Goal: Check status: Check status

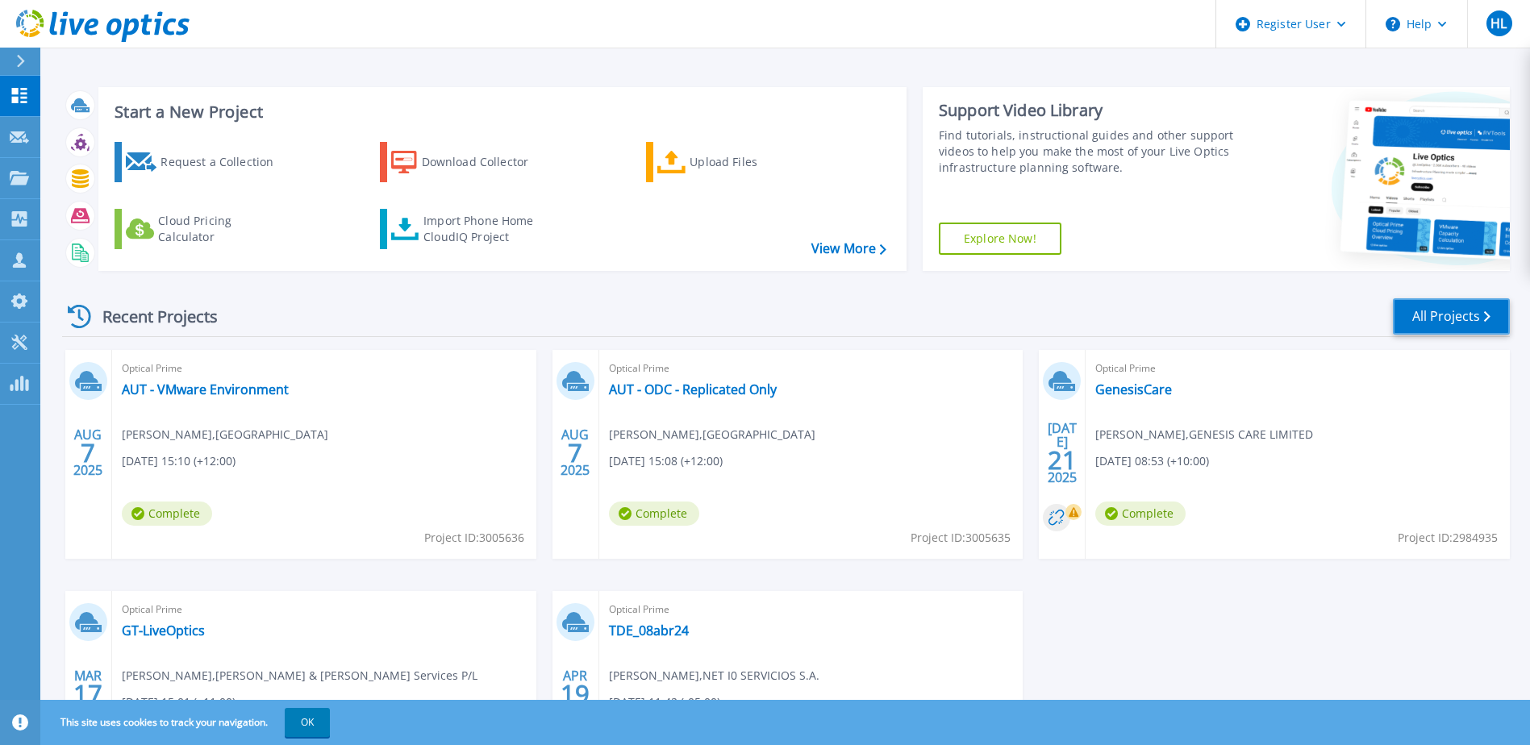
click at [1425, 313] on link "All Projects" at bounding box center [1451, 316] width 117 height 36
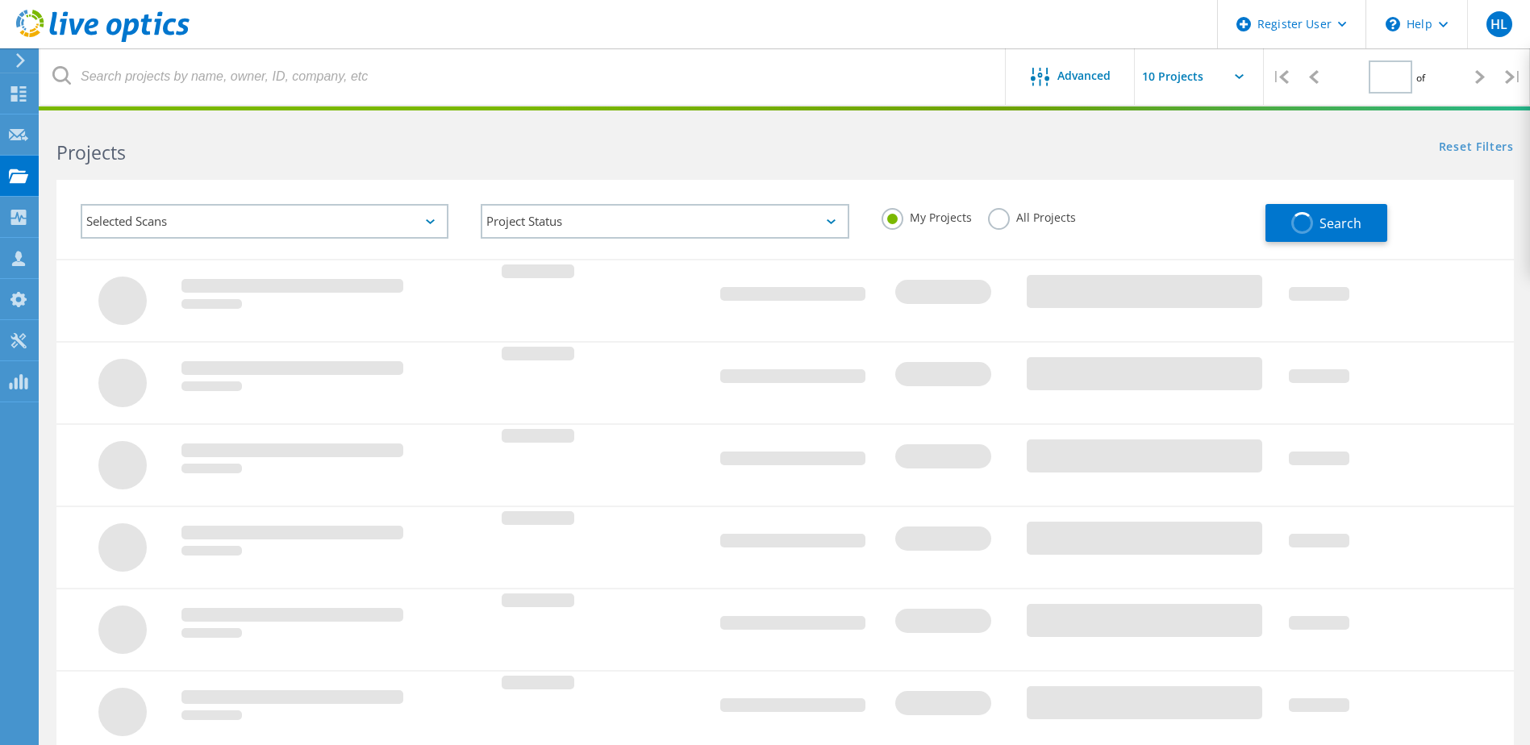
type input "1"
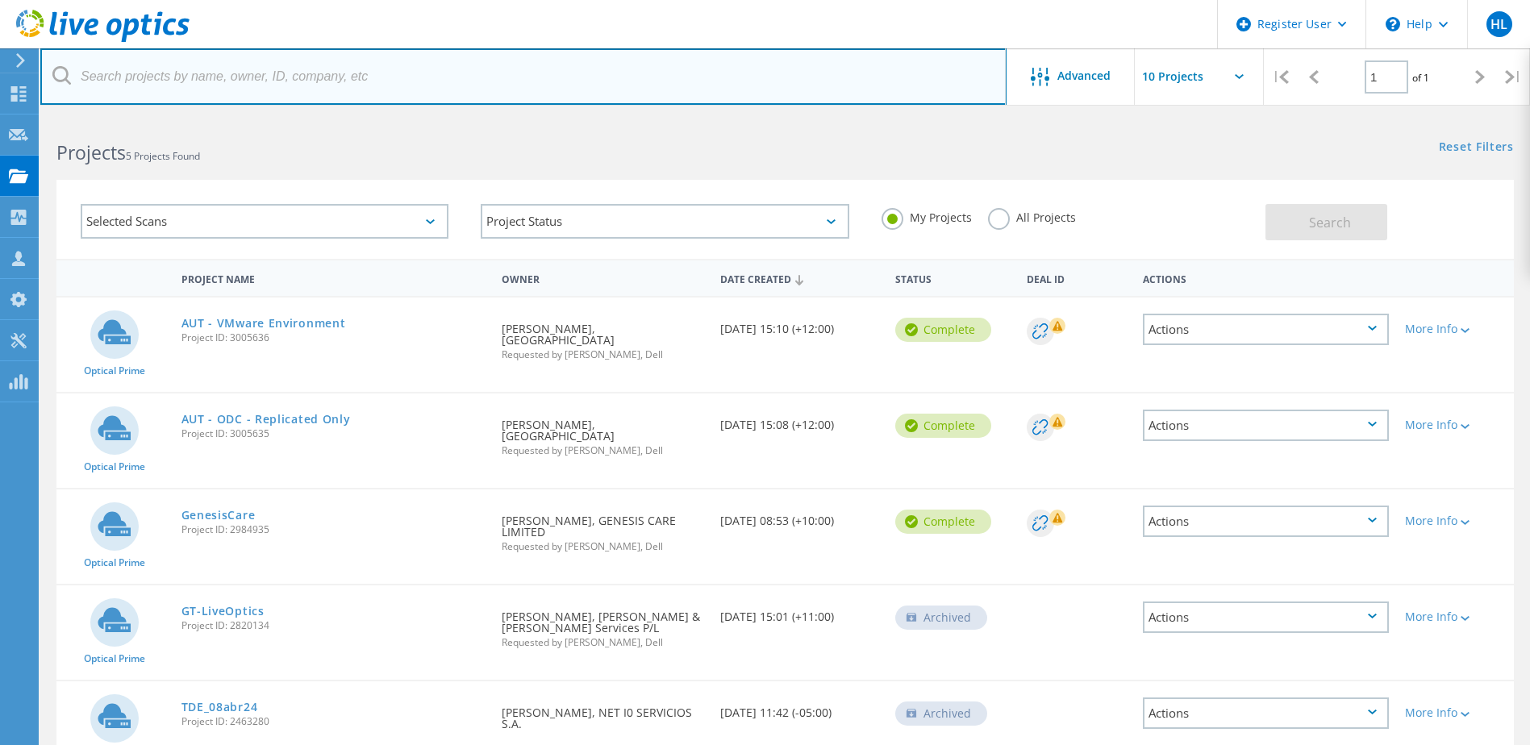
click at [181, 84] on input "text" at bounding box center [523, 76] width 966 height 56
paste input "2926539"
type input "2926539"
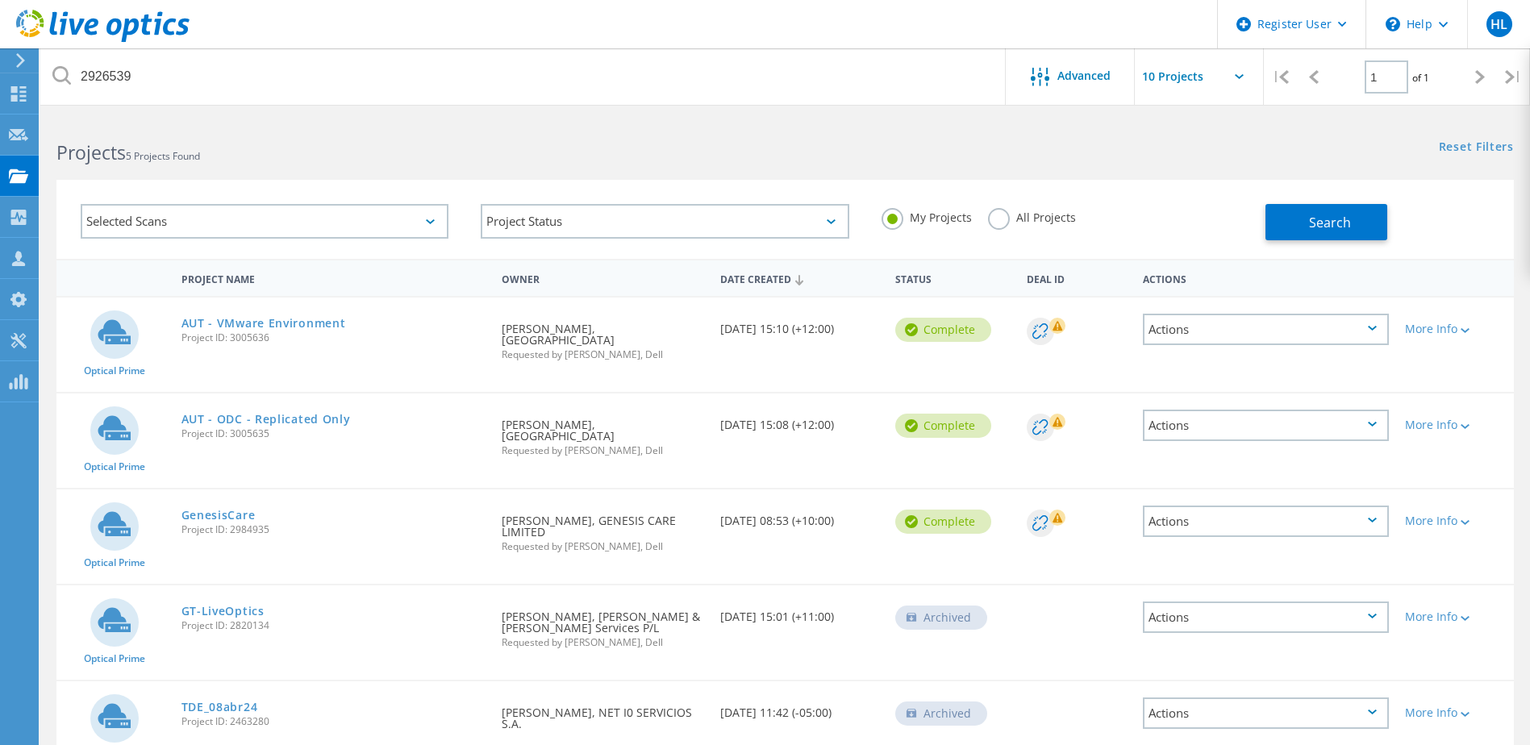
click at [1003, 214] on label "All Projects" at bounding box center [1032, 215] width 88 height 15
click at [0, 0] on input "All Projects" at bounding box center [0, 0] width 0 height 0
click at [1311, 217] on span "Search" at bounding box center [1330, 223] width 42 height 18
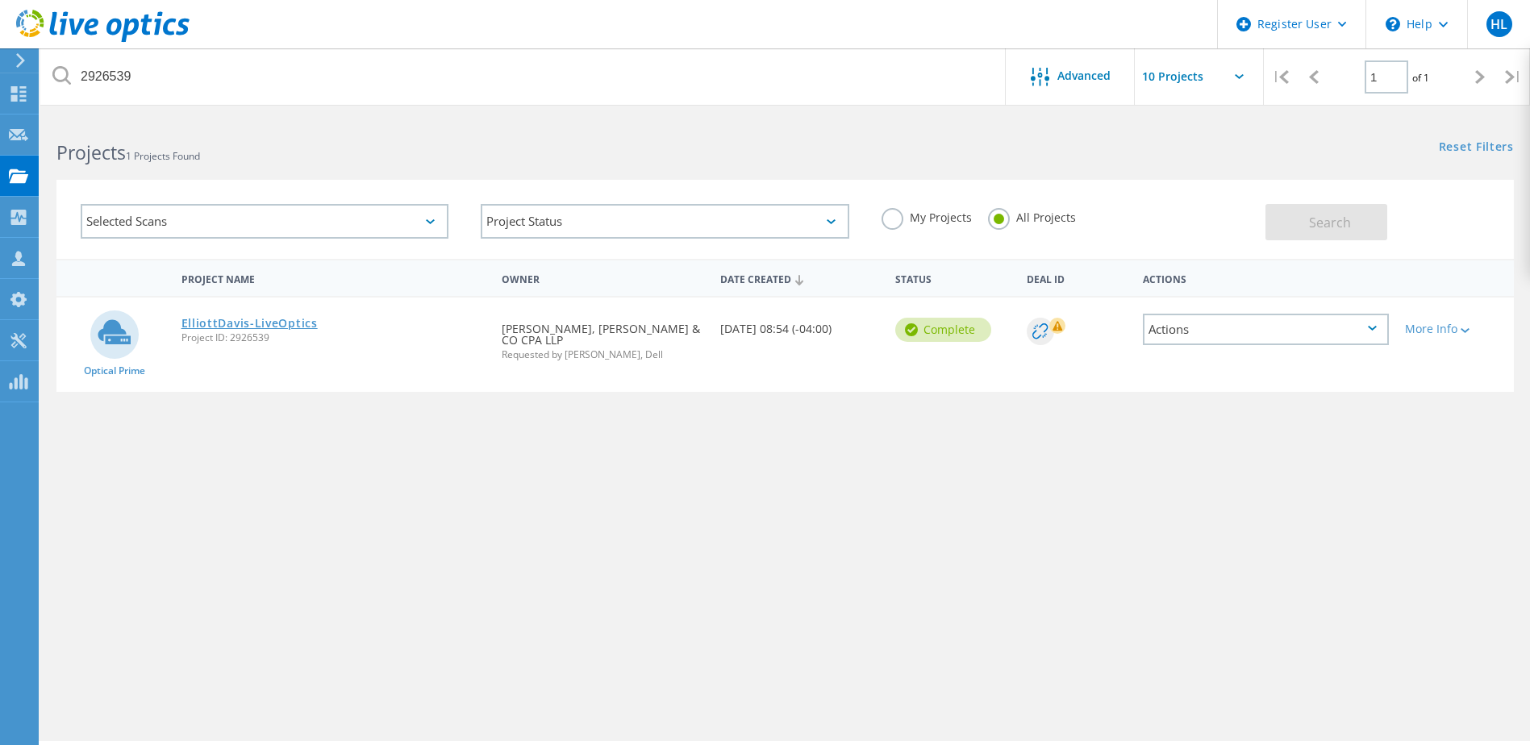
click at [281, 325] on link "ElliottDavis-LiveOptics" at bounding box center [249, 323] width 136 height 11
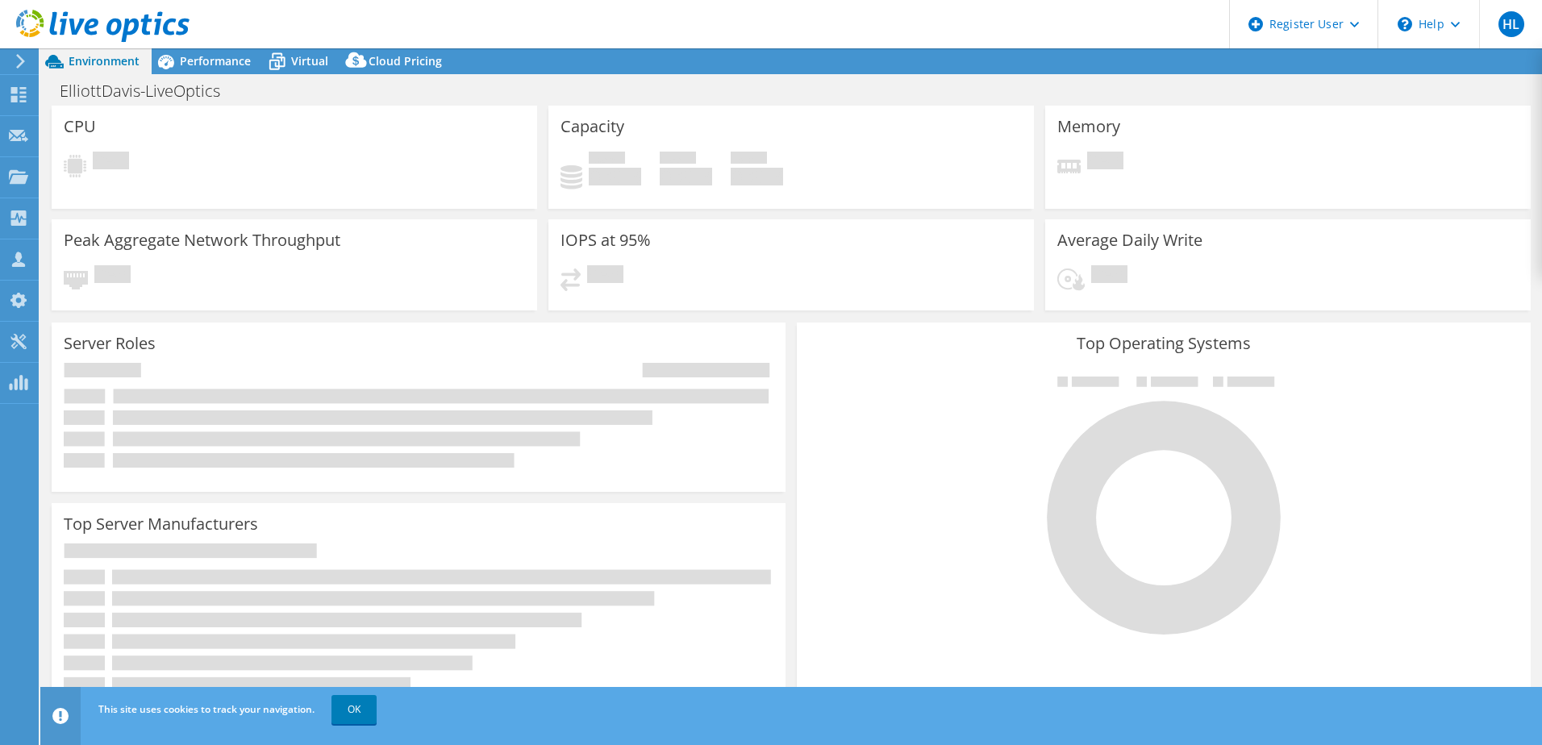
select select "USD"
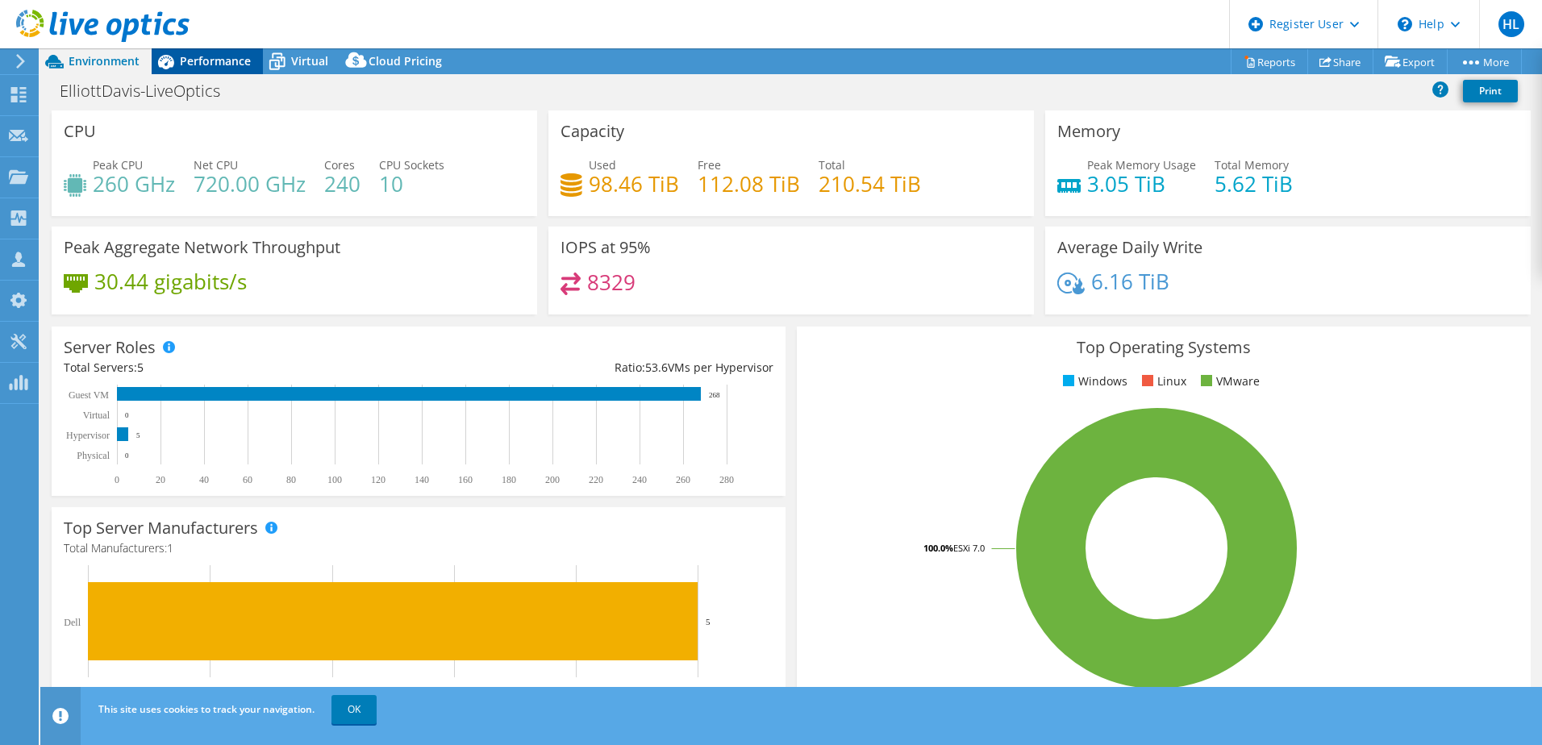
click at [208, 60] on span "Performance" at bounding box center [215, 60] width 71 height 15
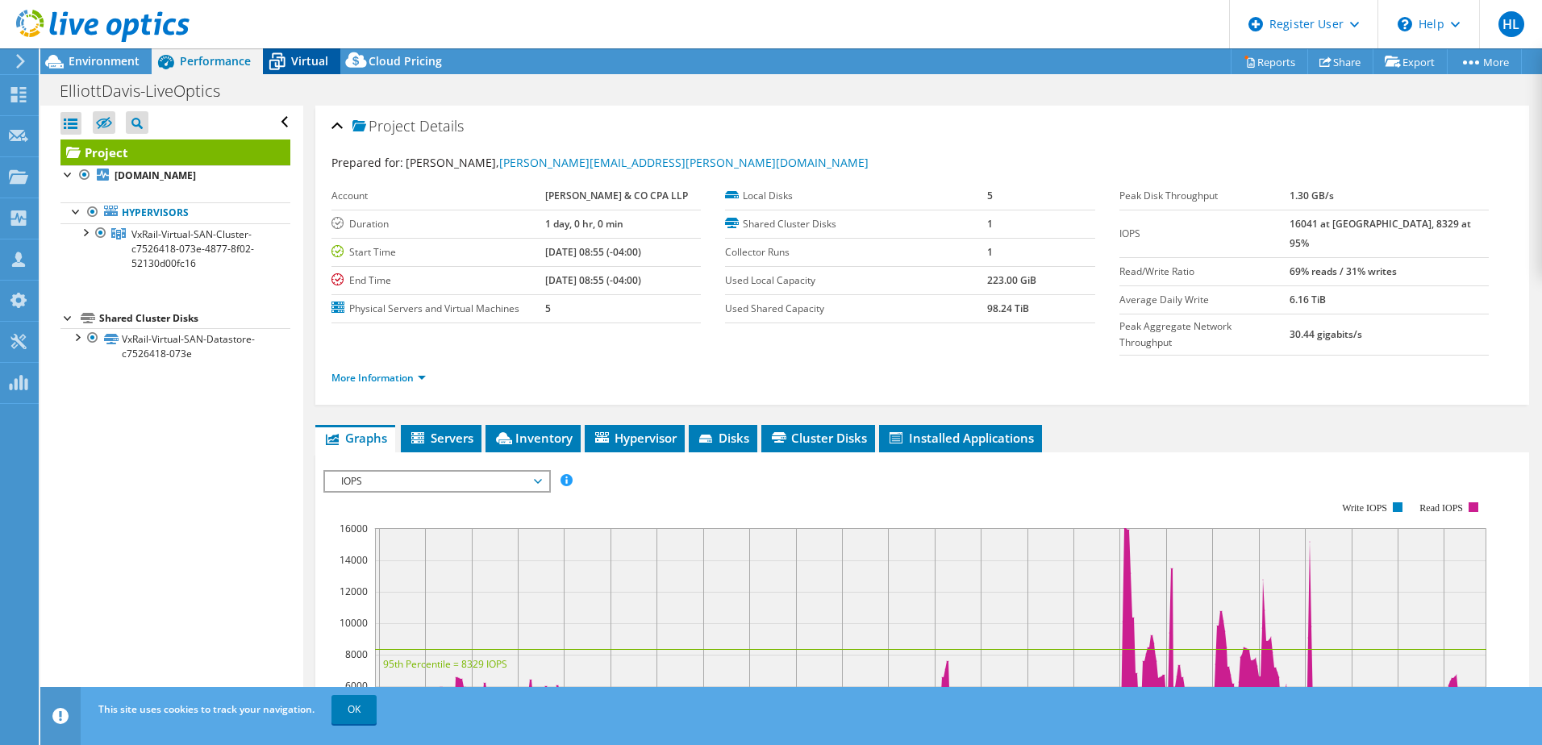
click at [283, 58] on icon at bounding box center [277, 62] width 16 height 13
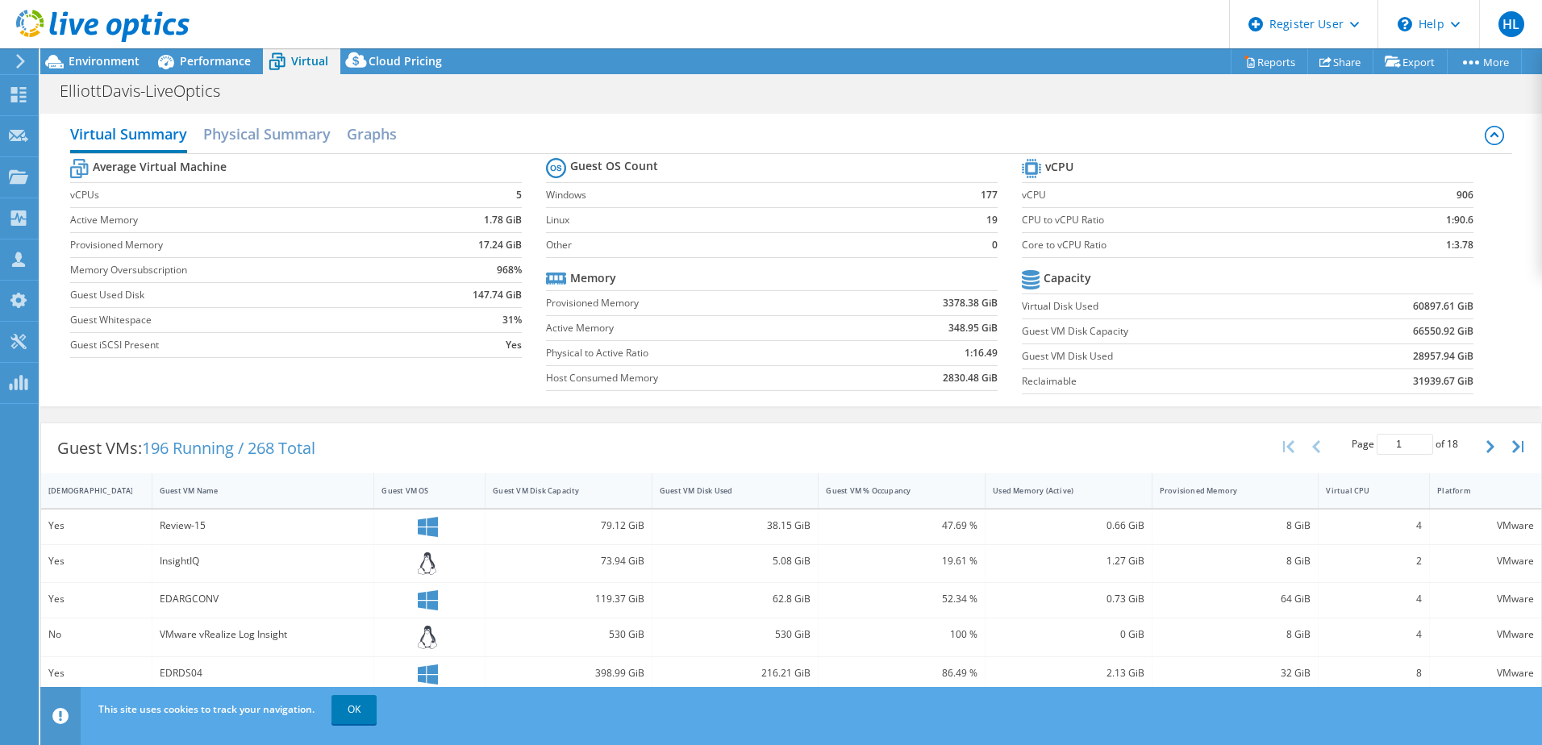
click at [102, 50] on div at bounding box center [95, 27] width 190 height 54
click at [100, 60] on span "Environment" at bounding box center [104, 60] width 71 height 15
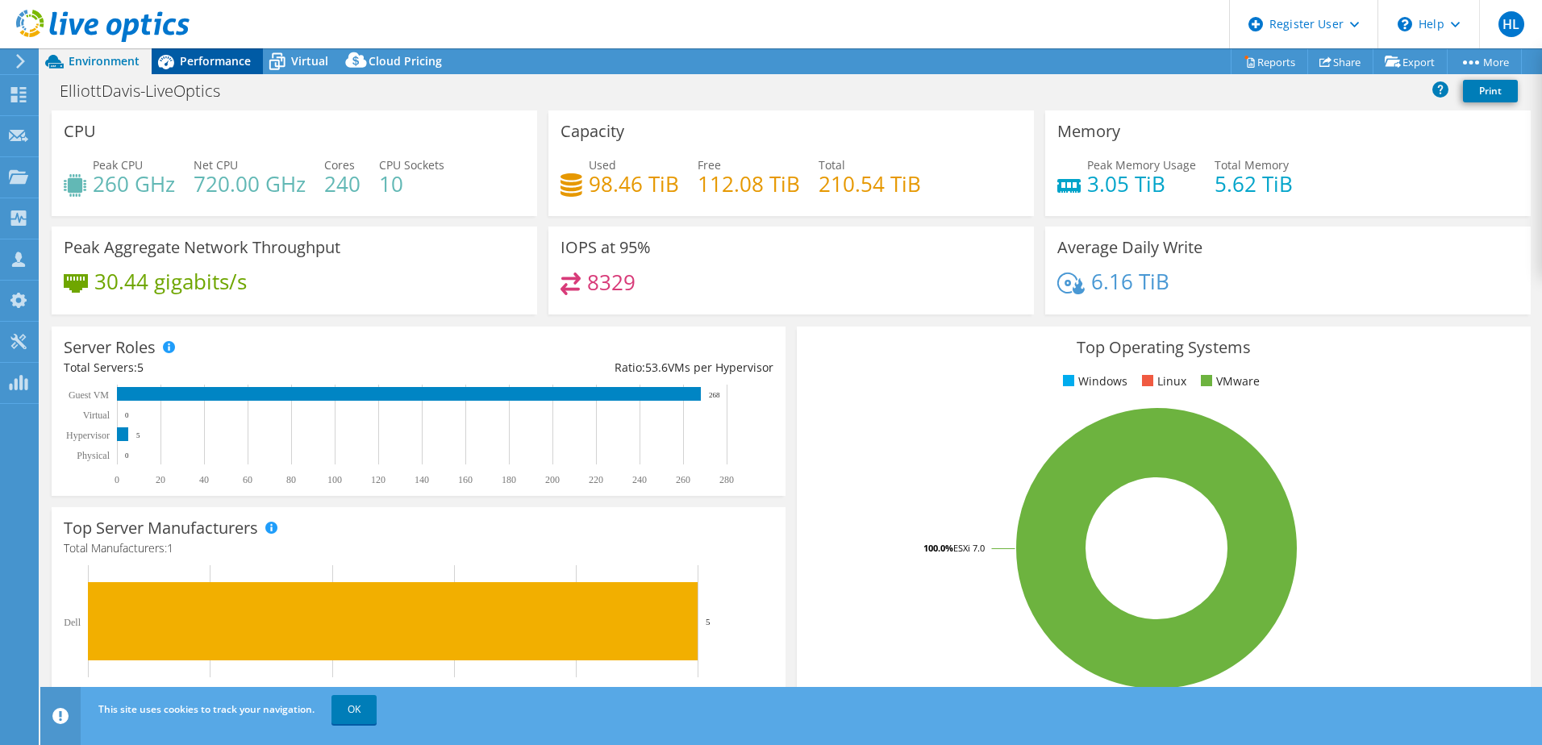
click at [215, 64] on span "Performance" at bounding box center [215, 60] width 71 height 15
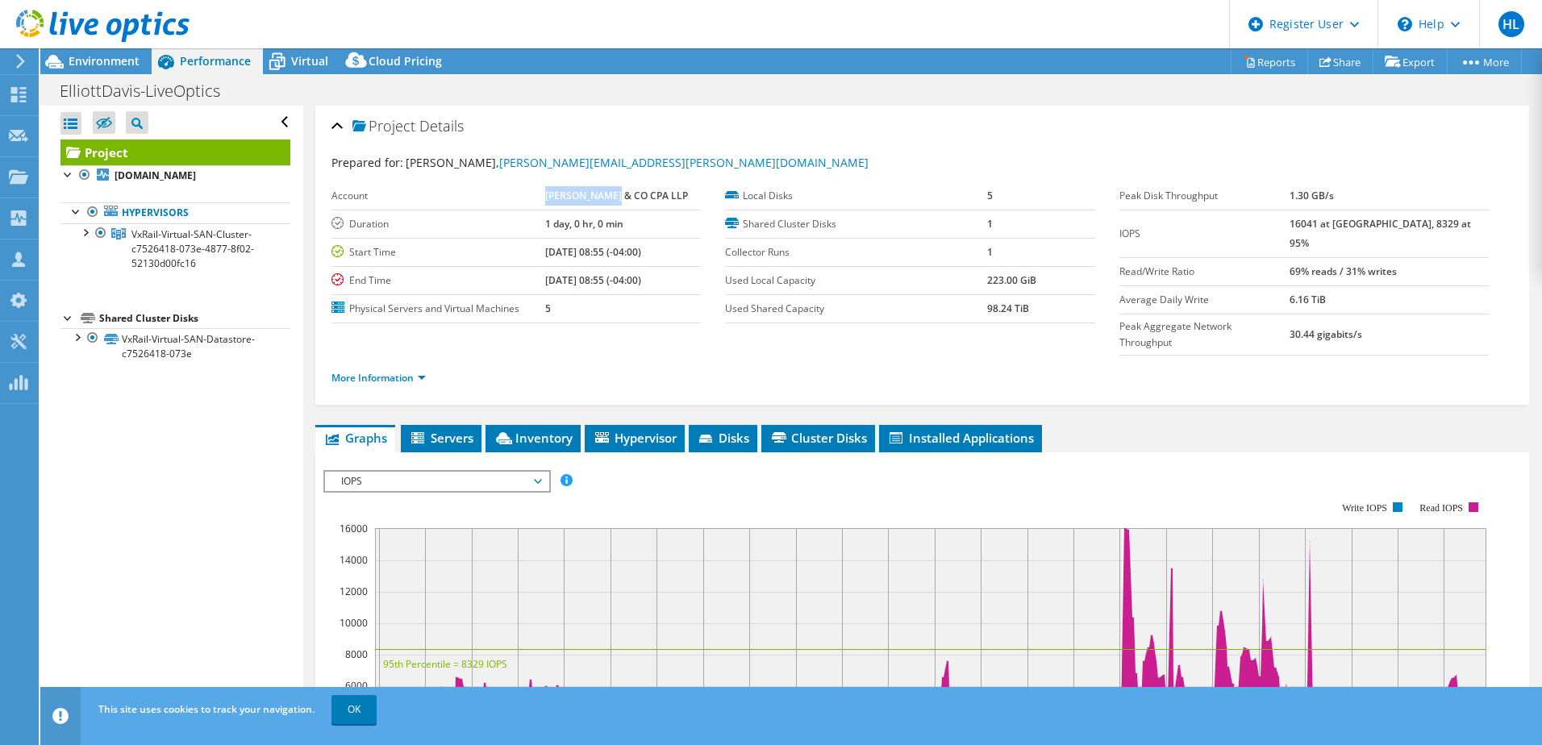
drag, startPoint x: 548, startPoint y: 198, endPoint x: 615, endPoint y: 196, distance: 66.2
click at [615, 196] on b "ELLIOTT DAVIS & CO CPA LLP" at bounding box center [616, 196] width 143 height 14
copy b "ELLIOTT DAVIS"
click at [85, 63] on span "Environment" at bounding box center [104, 60] width 71 height 15
